Goal: Transaction & Acquisition: Register for event/course

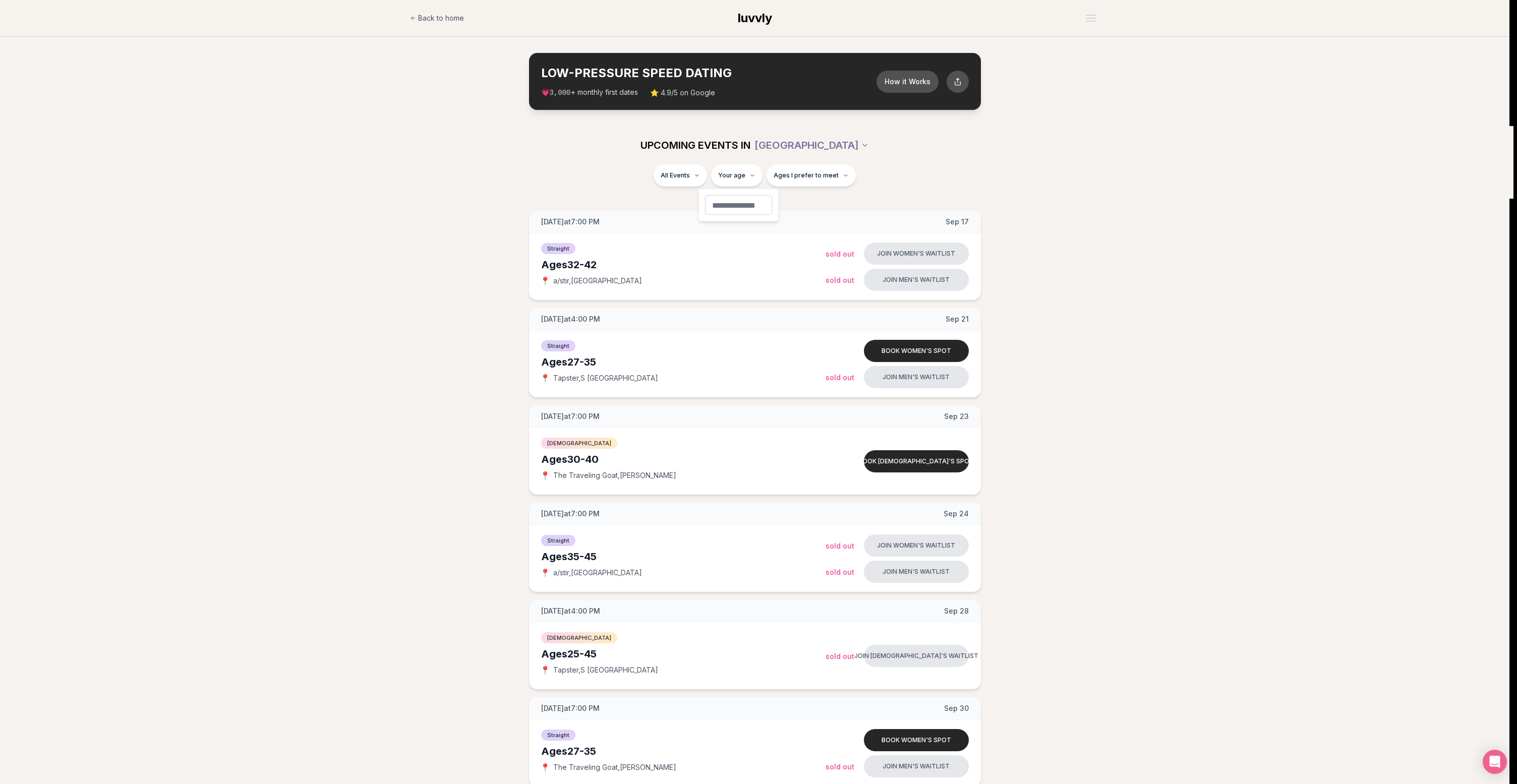
type input "**"
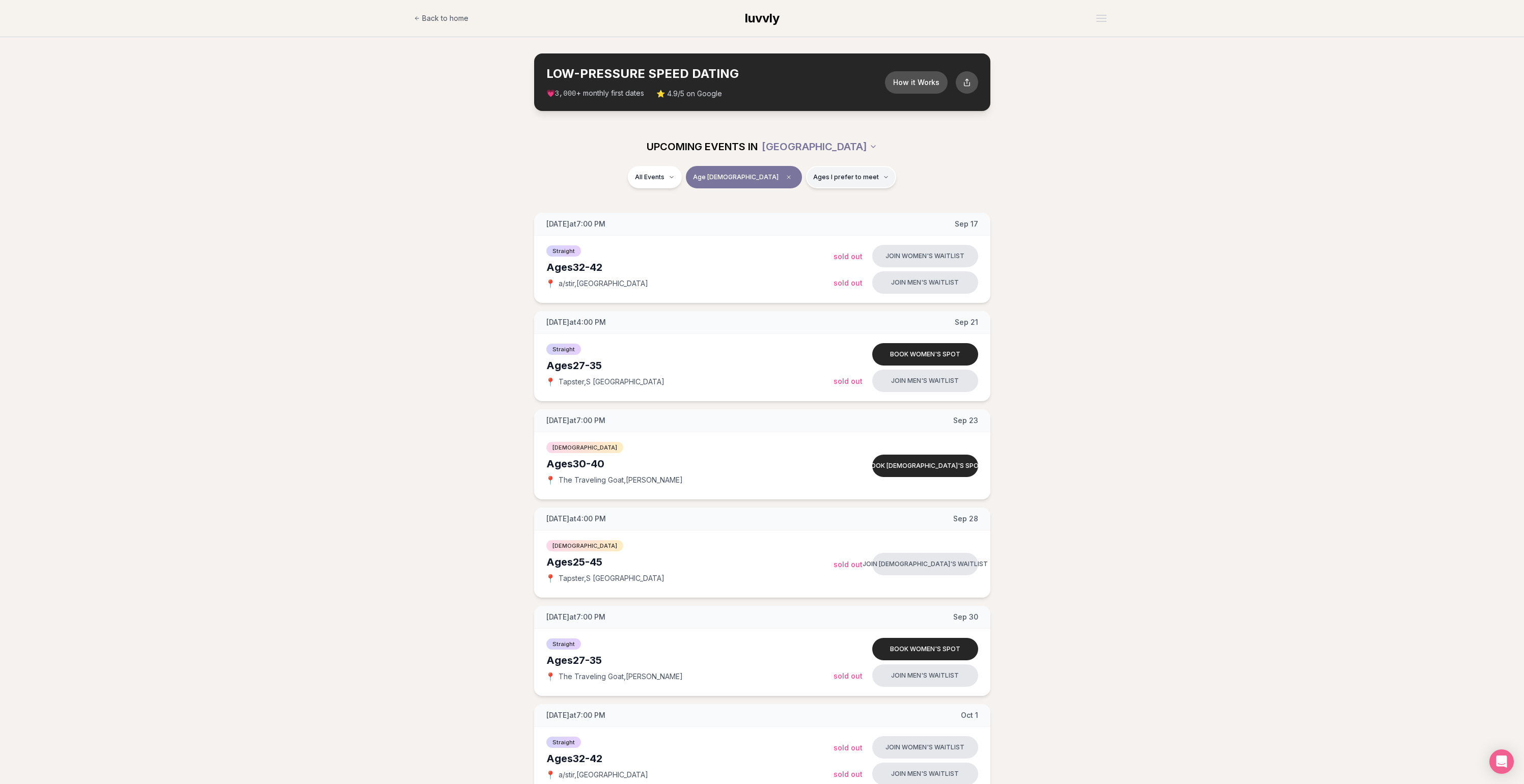
click at [813, 175] on span "Ages I prefer to meet" at bounding box center [846, 177] width 65 height 8
click at [821, 219] on span "Around my age" at bounding box center [813, 216] width 51 height 10
click at [782, 219] on button "Around my age" at bounding box center [778, 216] width 8 height 8
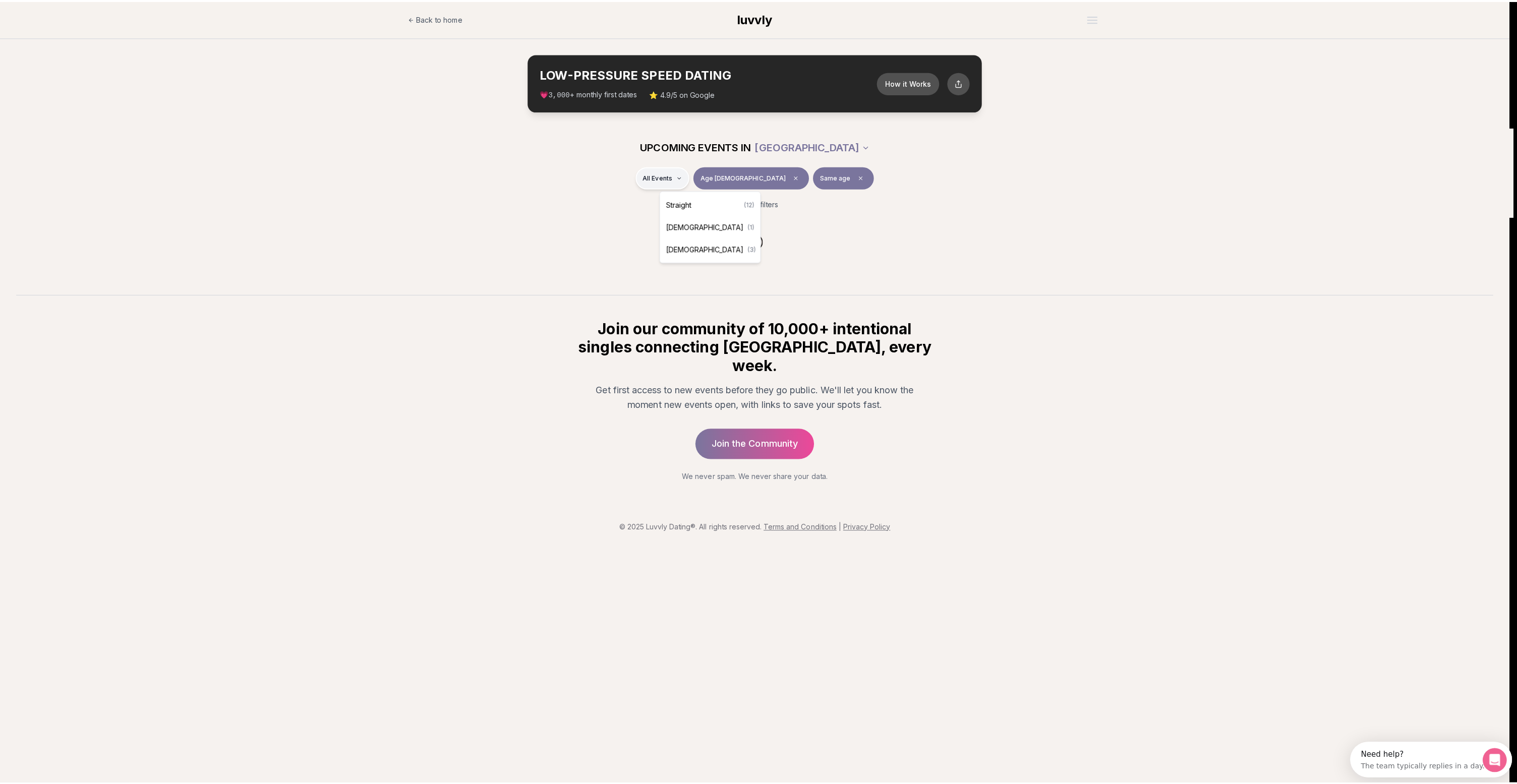
click at [687, 178] on html "Back to home luvvly LOW-PRESSURE SPEED DATING How it Works 💗 3,000 + monthly fi…" at bounding box center [754, 392] width 1509 height 785
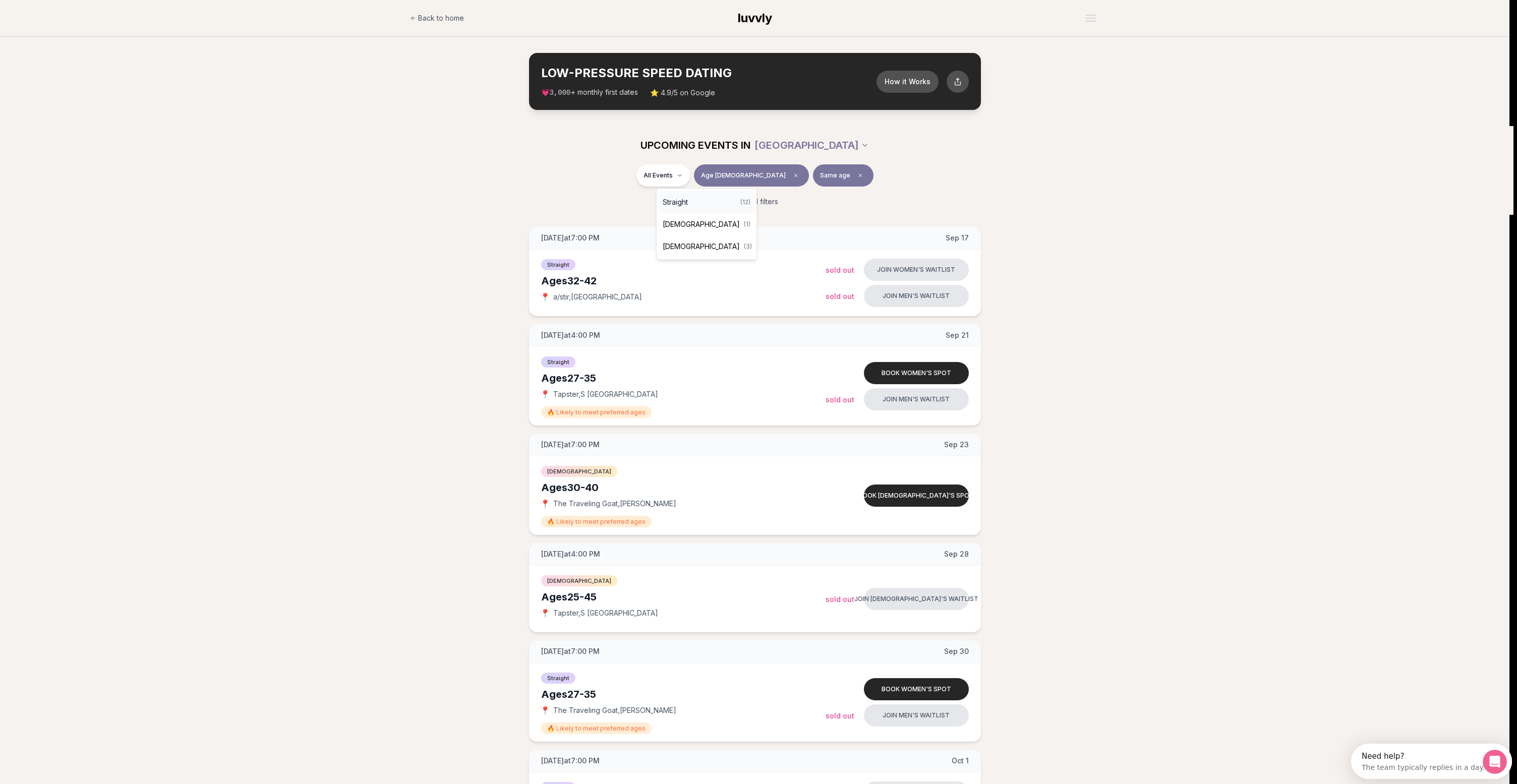
click at [704, 205] on div "Straight ( 12 )" at bounding box center [706, 202] width 96 height 22
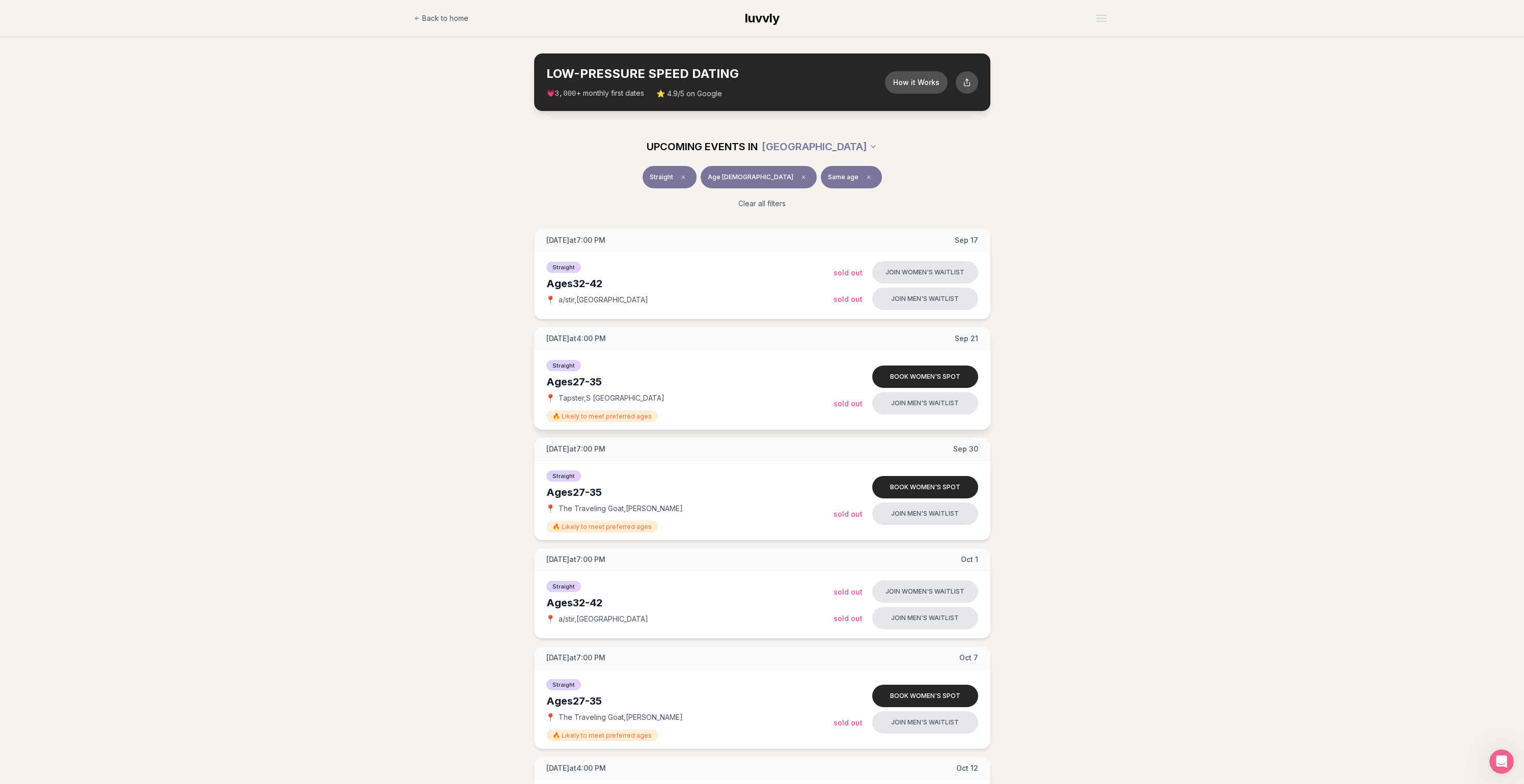
scroll to position [49, 0]
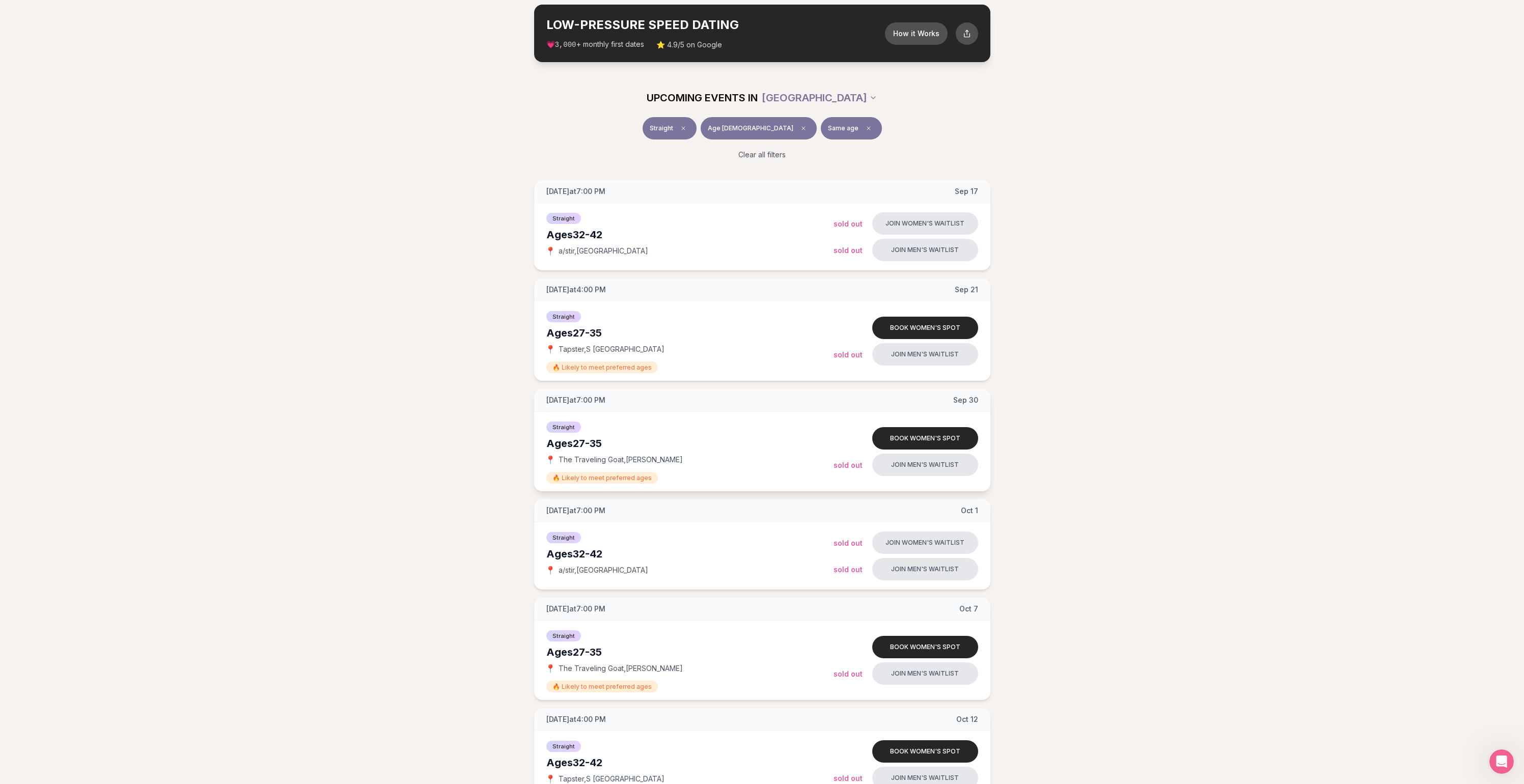
click at [663, 463] on span "The Traveling Goat , [PERSON_NAME]" at bounding box center [620, 459] width 124 height 10
